Goal: Information Seeking & Learning: Learn about a topic

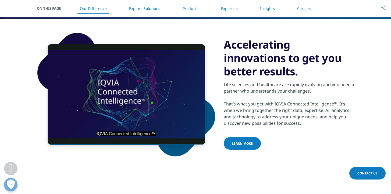
click at [147, 8] on link "Explore Solutions" at bounding box center [144, 8] width 31 height 5
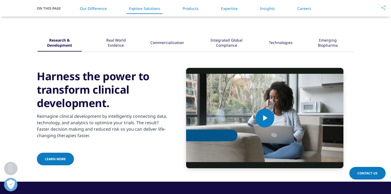
scroll to position [659, 0]
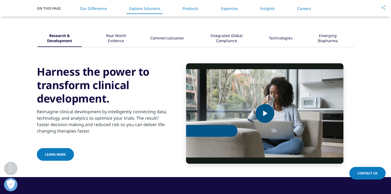
click at [265, 114] on span "Video Player" at bounding box center [265, 114] width 0 height 0
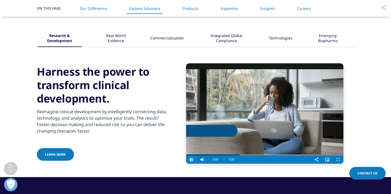
click at [191, 160] on span "Video Player" at bounding box center [191, 160] width 11 height 0
click at [118, 38] on div "Real World Evidence" at bounding box center [116, 38] width 35 height 17
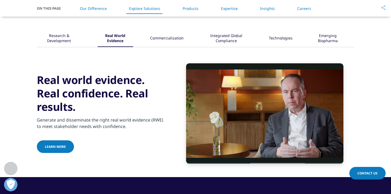
scroll to position [659, 0]
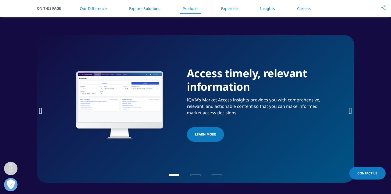
scroll to position [826, 0]
